Goal: Find specific page/section: Find specific page/section

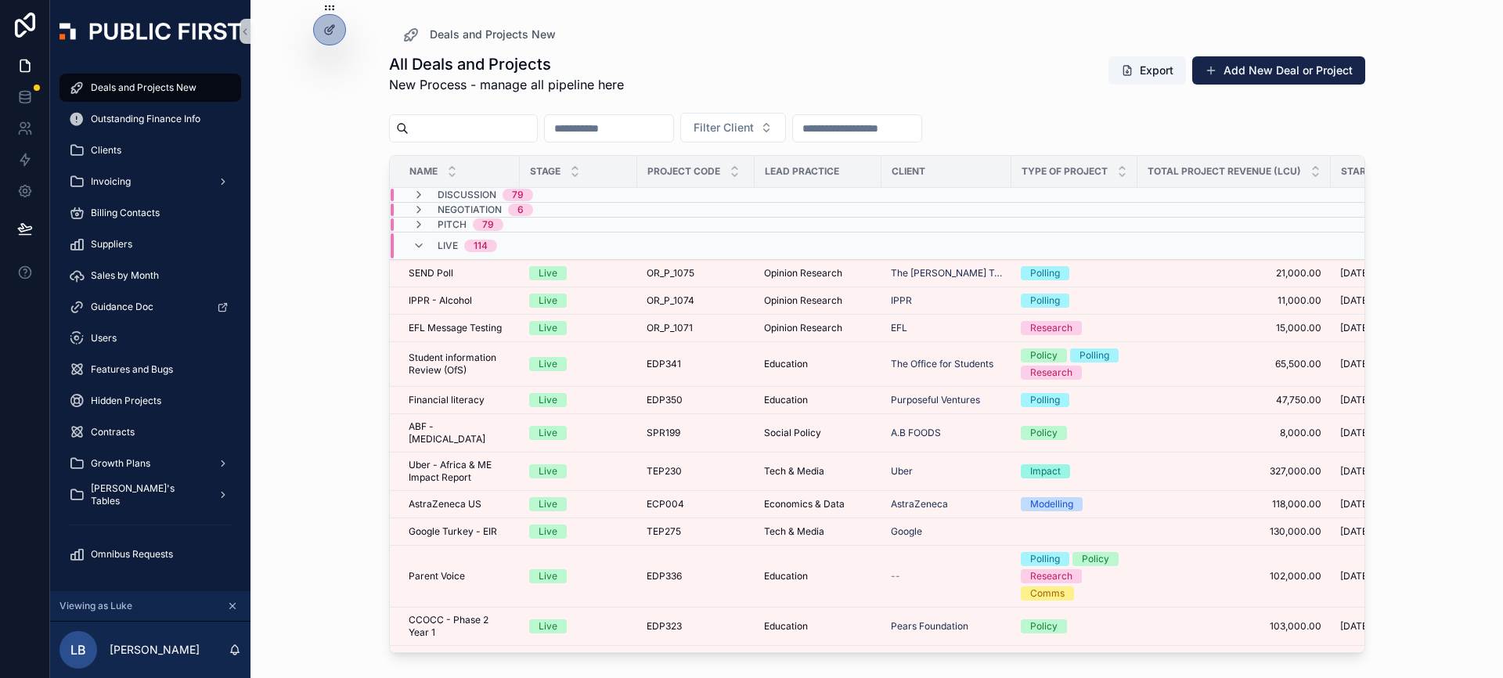
click at [499, 128] on input "scrollable content" at bounding box center [473, 128] width 128 height 22
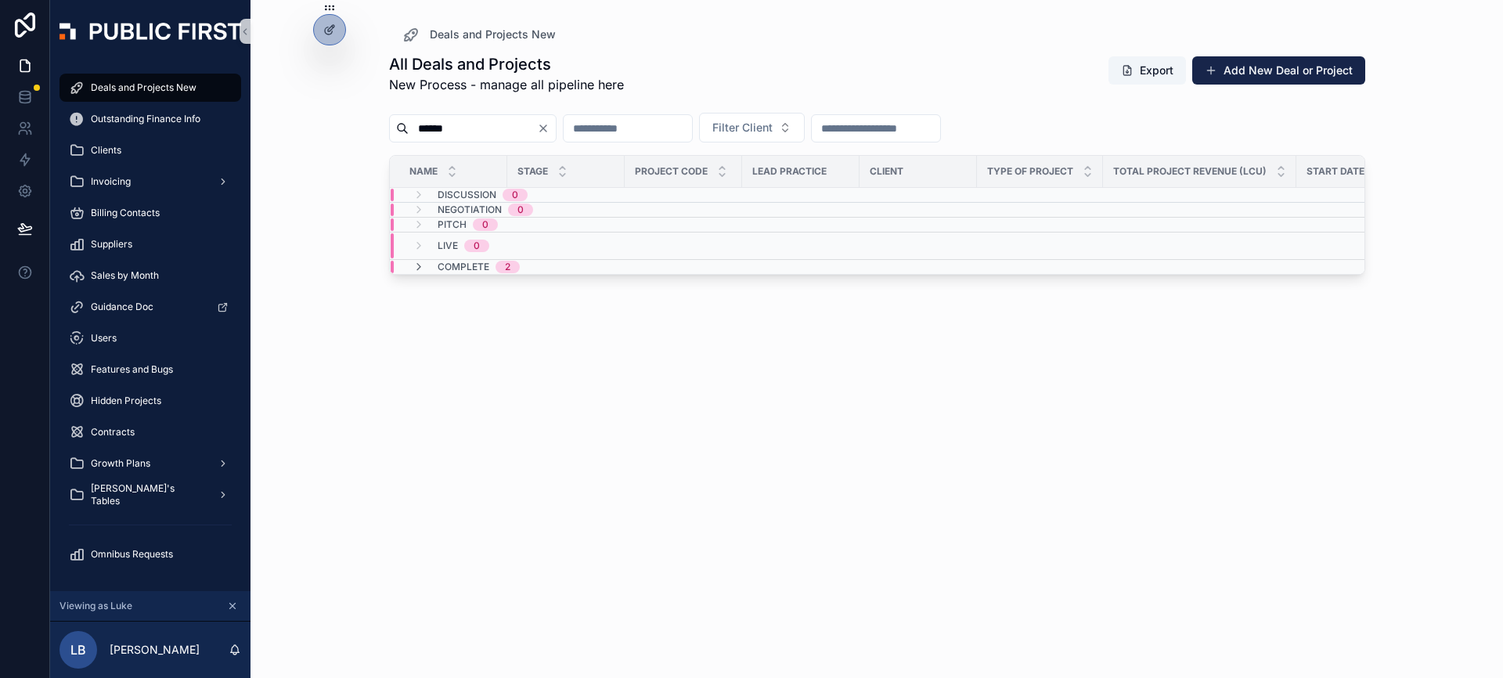
type input "******"
click at [713, 267] on div "Complete 2" at bounding box center [566, 267] width 351 height 13
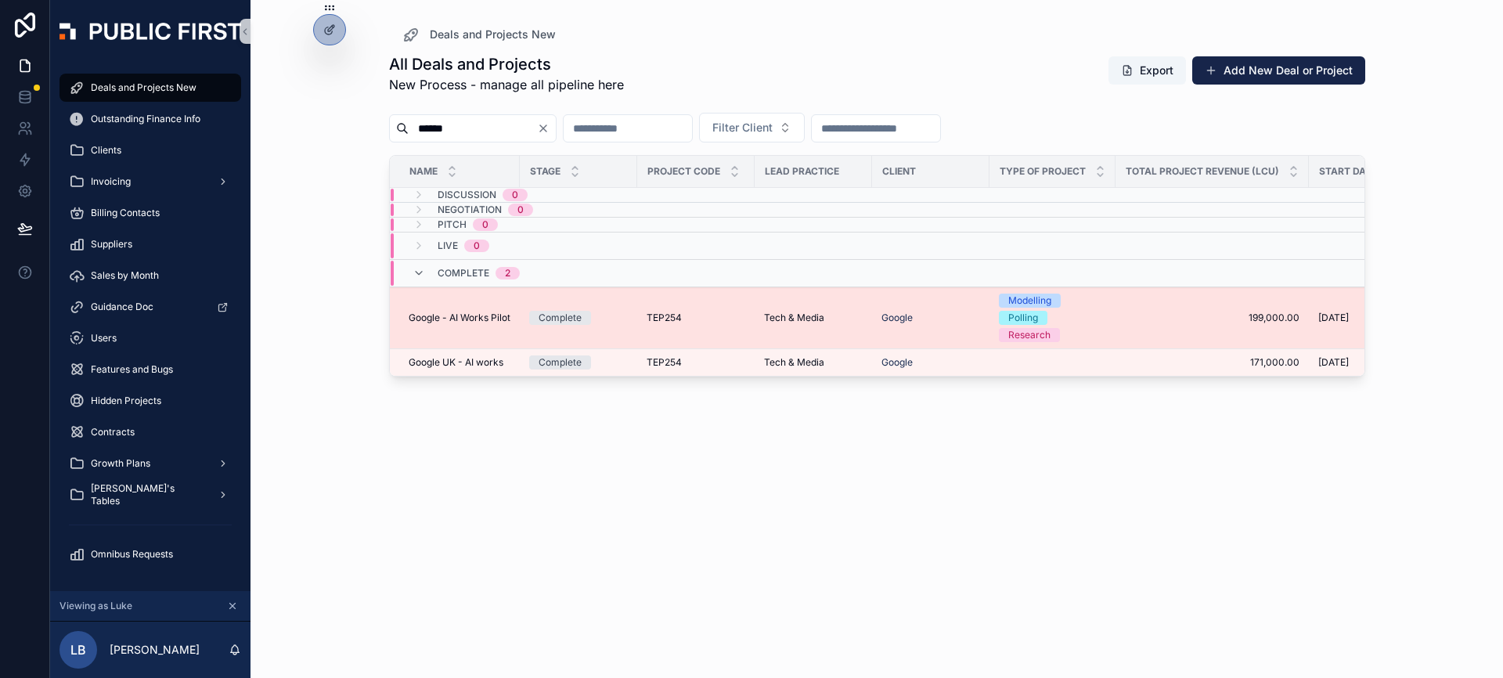
click at [836, 312] on div "Tech & Media" at bounding box center [813, 318] width 99 height 13
